Goal: Communication & Community: Participate in discussion

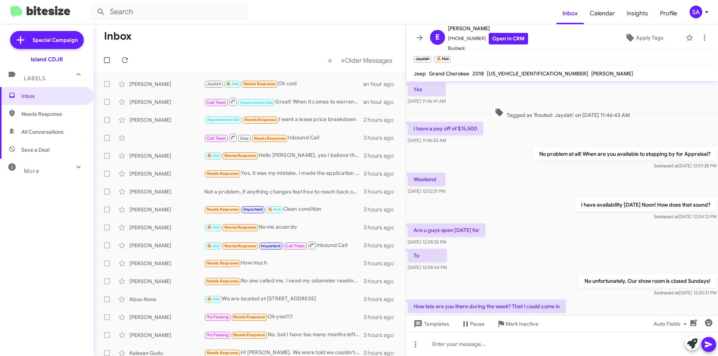
scroll to position [307, 0]
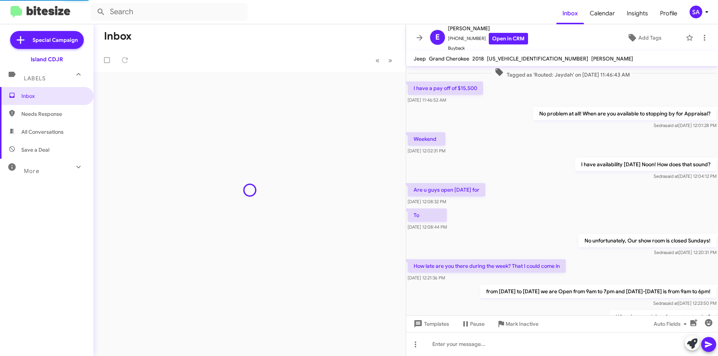
scroll to position [281, 0]
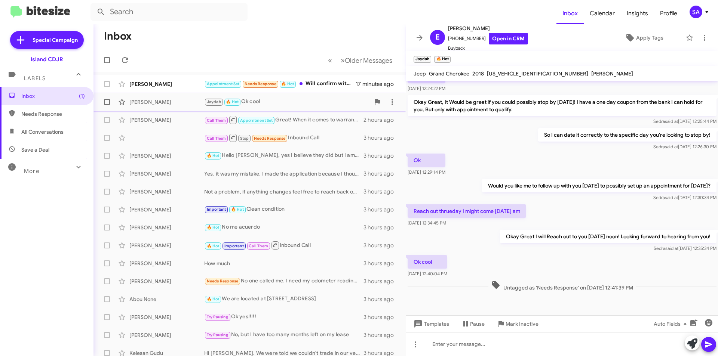
click at [148, 109] on div "Eric Slizewski Jaydah 🔥 Hot Ok cool an hour ago" at bounding box center [249, 102] width 300 height 15
click at [315, 105] on div "Jaydah 🔥 Hot Ok cool" at bounding box center [287, 102] width 166 height 9
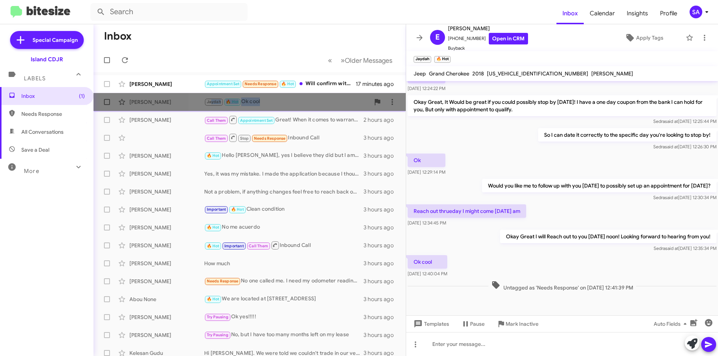
click at [315, 105] on div "Jaydah 🔥 Hot Ok cool" at bounding box center [287, 102] width 166 height 9
